Goal: Find specific page/section: Find specific page/section

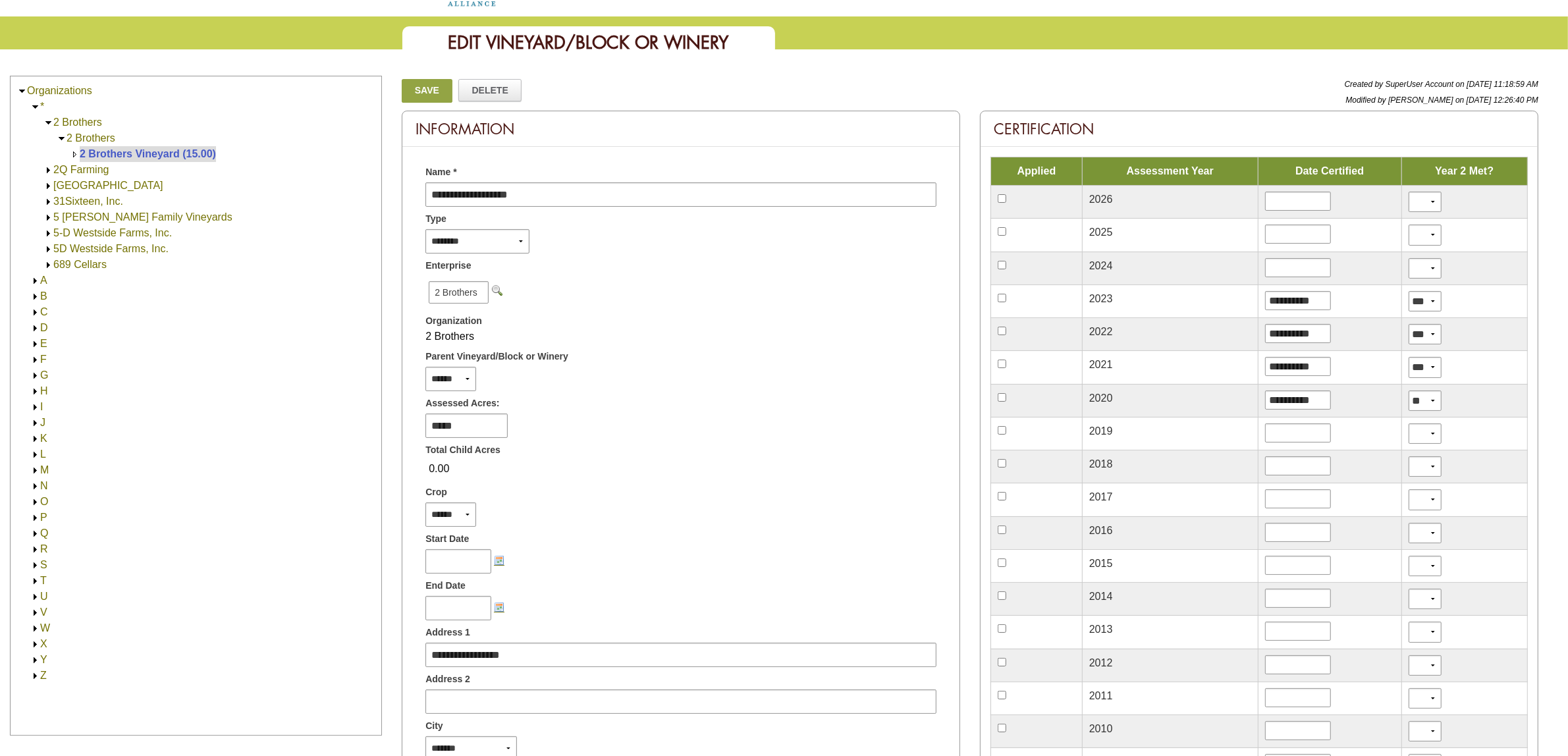
click at [83, 121] on link "2 Brothers" at bounding box center [78, 123] width 49 height 11
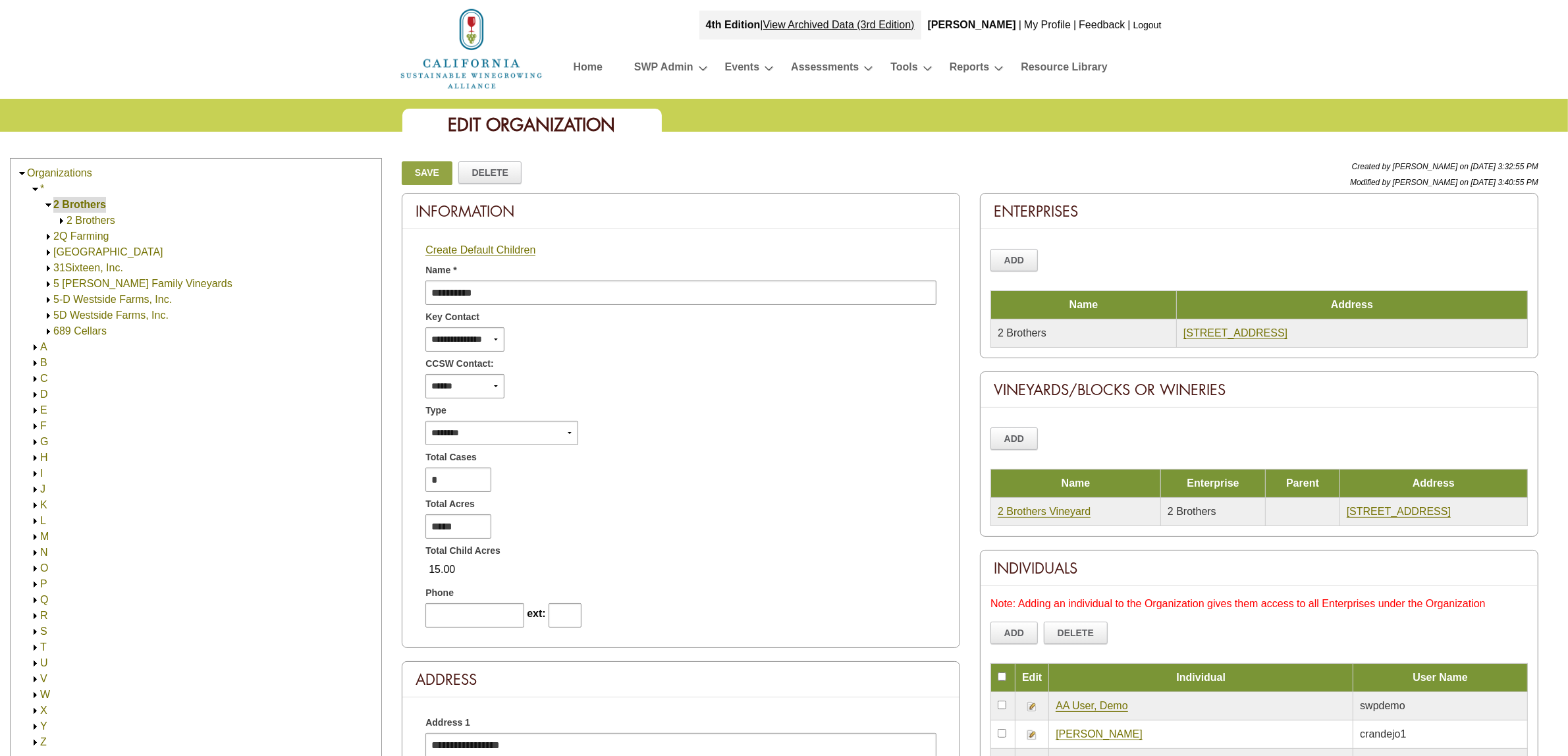
click at [89, 221] on link "2 Brothers" at bounding box center [91, 221] width 49 height 11
